Goal: Find specific page/section: Find specific page/section

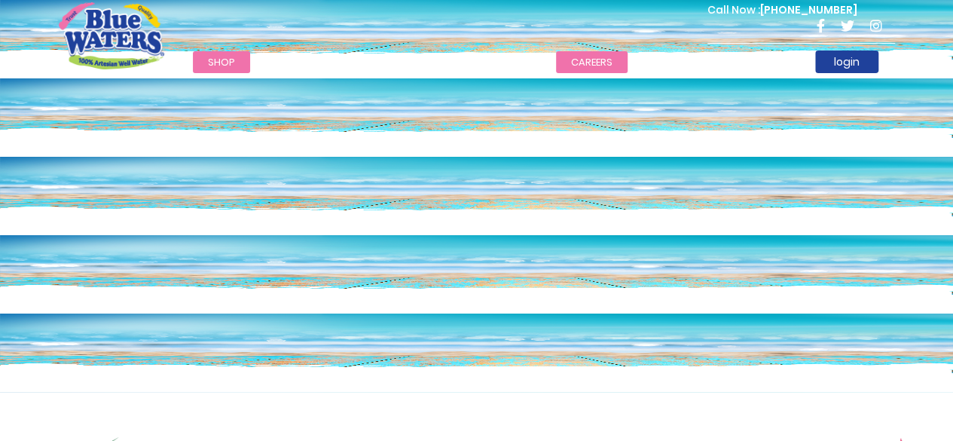
click at [574, 66] on link "careers" at bounding box center [592, 62] width 72 height 22
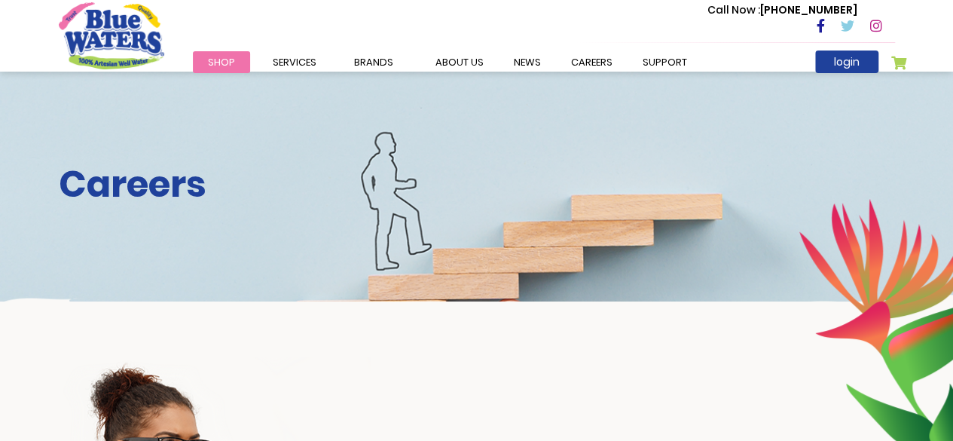
click at [574, 66] on link "careers" at bounding box center [592, 62] width 72 height 22
click at [574, 63] on link "careers" at bounding box center [592, 62] width 72 height 22
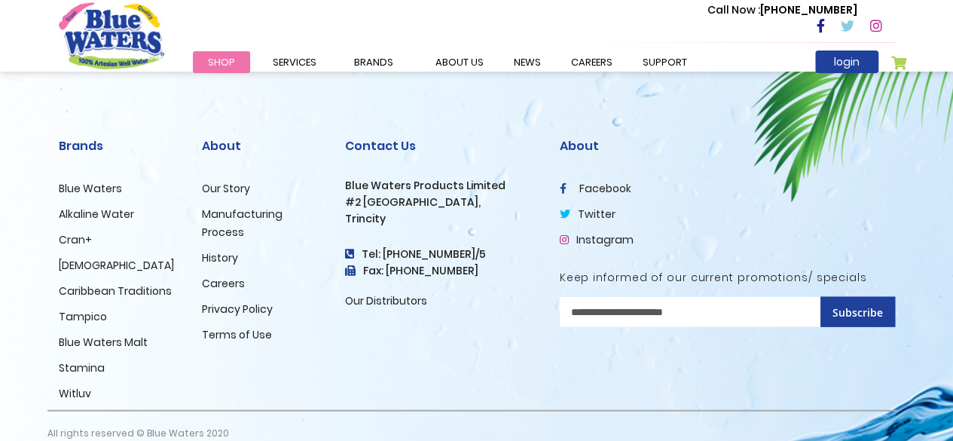
scroll to position [1621, 0]
